Goal: Task Accomplishment & Management: Complete application form

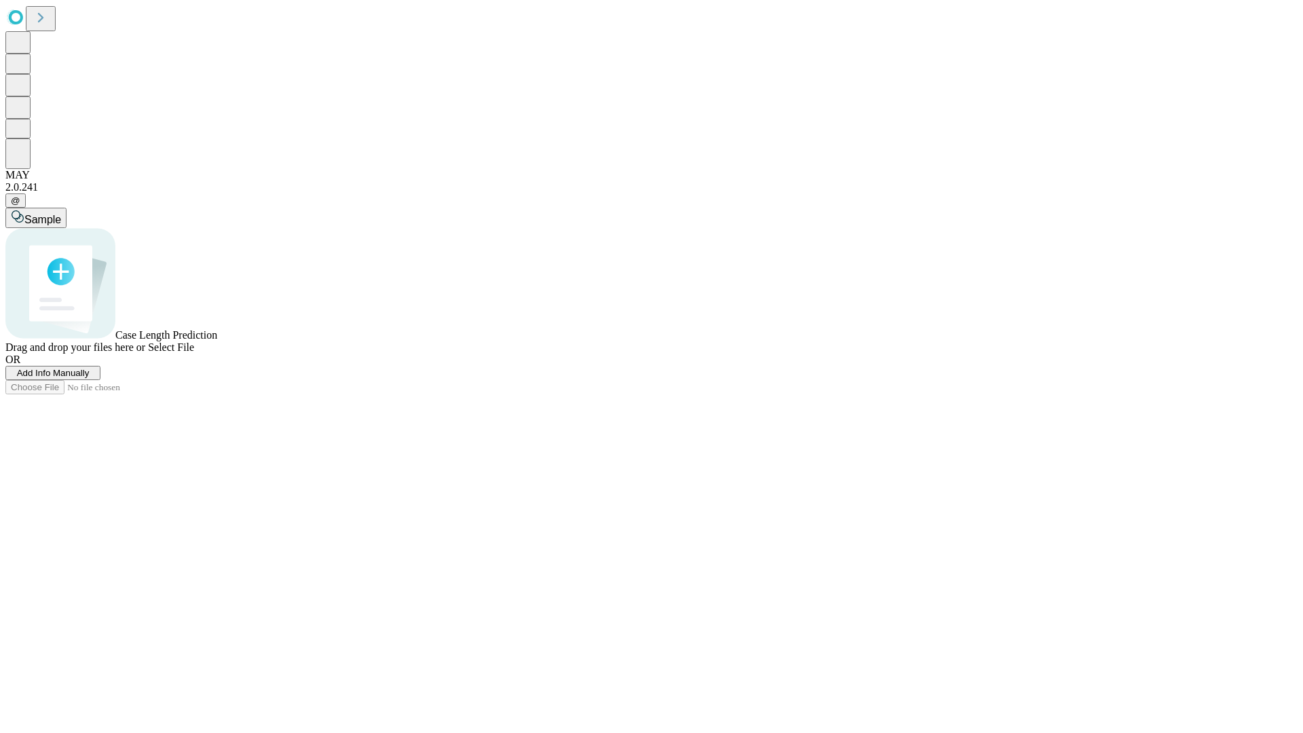
click at [90, 378] on span "Add Info Manually" at bounding box center [53, 373] width 73 height 10
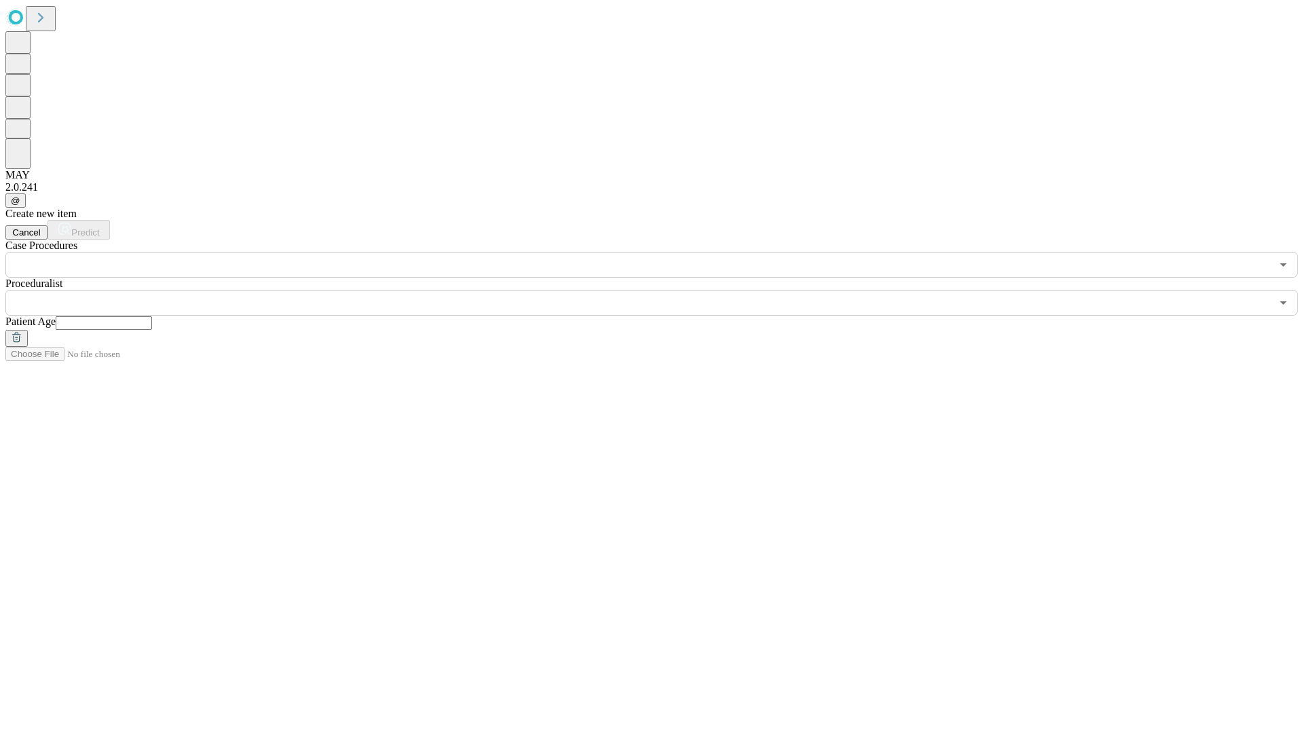
click at [152, 316] on input "text" at bounding box center [104, 323] width 96 height 14
type input "**"
click at [661, 290] on input "text" at bounding box center [637, 303] width 1265 height 26
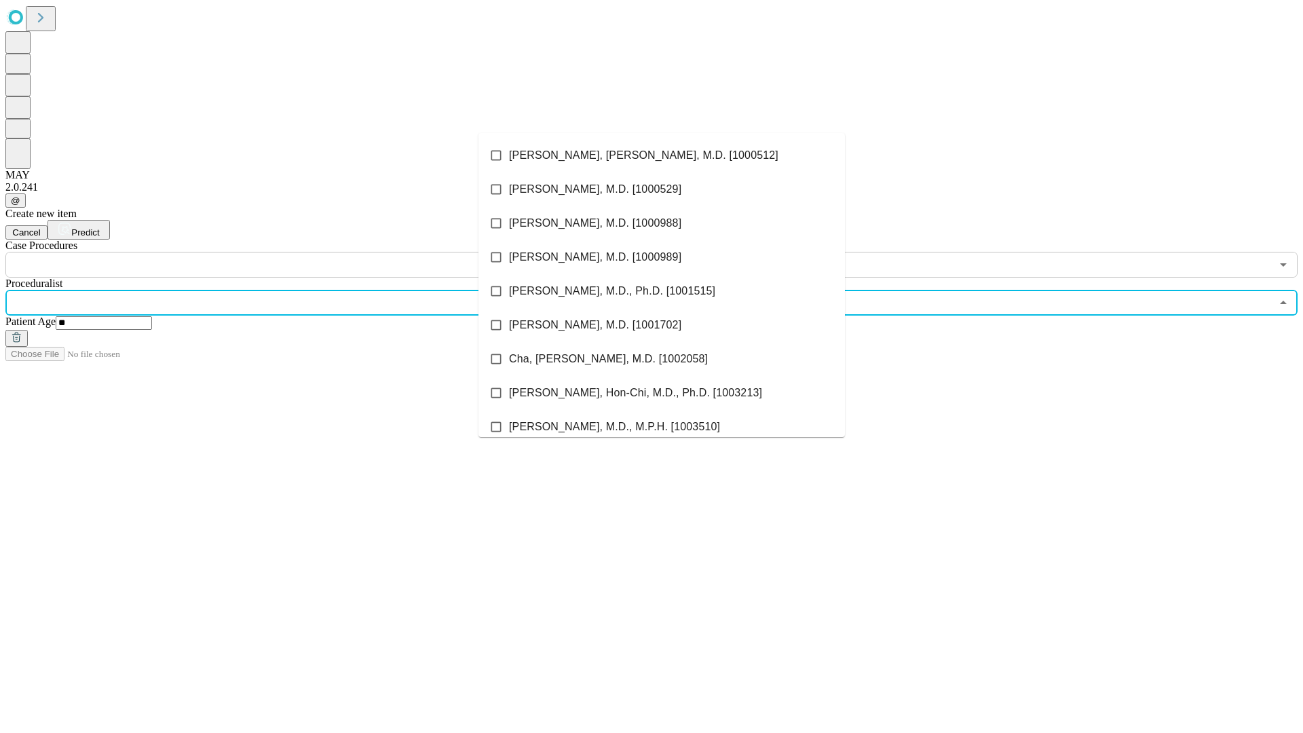
click at [662, 155] on li "[PERSON_NAME], [PERSON_NAME], M.D. [1000512]" at bounding box center [661, 155] width 366 height 34
click at [285, 252] on input "text" at bounding box center [637, 265] width 1265 height 26
